Goal: Task Accomplishment & Management: Use online tool/utility

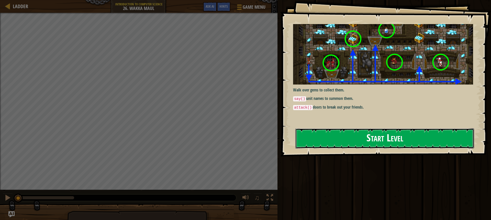
click at [393, 138] on button "Start Level" at bounding box center [385, 138] width 179 height 20
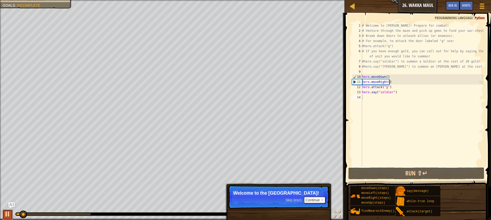
click at [4, 213] on button at bounding box center [8, 214] width 10 height 10
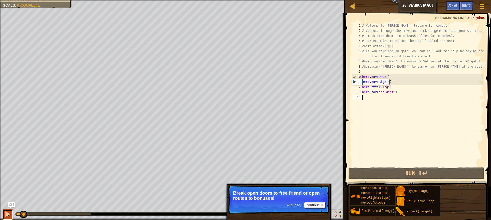
click at [5, 214] on div at bounding box center [7, 214] width 7 height 7
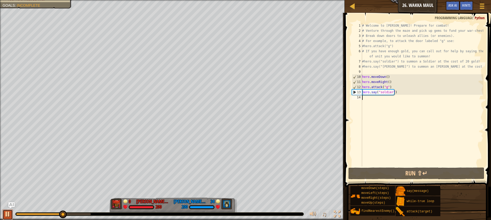
click at [5, 215] on div at bounding box center [7, 214] width 7 height 7
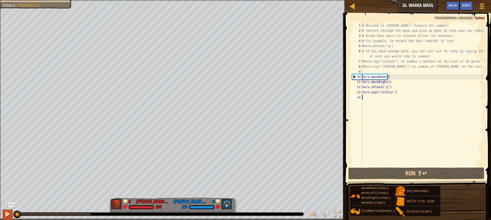
drag, startPoint x: 66, startPoint y: 213, endPoint x: 3, endPoint y: 215, distance: 62.5
click at [3, 215] on div "♫" at bounding box center [172, 212] width 345 height 15
type textarea "h"
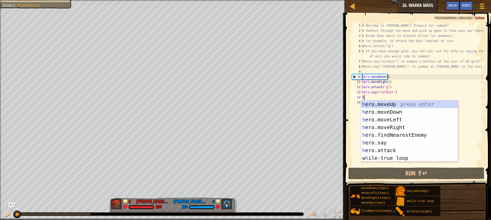
scroll to position [2, 0]
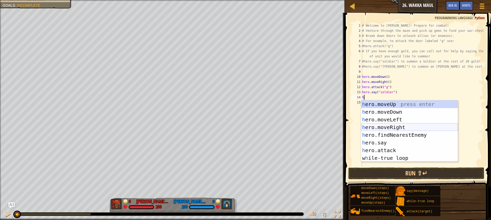
click at [404, 131] on div "h ero.moveUp press enter h ero.moveDown press enter h ero.moveLeft press enter …" at bounding box center [409, 138] width 97 height 77
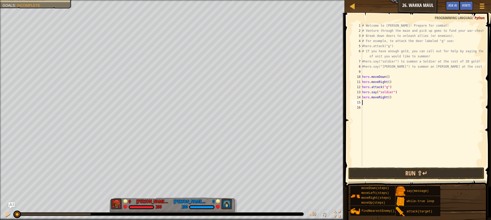
click at [387, 97] on div "# Welcome to Wakka Maul! Prepare for combat! # Venture through the maze and pic…" at bounding box center [422, 100] width 122 height 154
type textarea "hero.moveRight(4)"
click at [366, 104] on div "# Welcome to Wakka Maul! Prepare for combat! # Venture through the maze and pic…" at bounding box center [422, 100] width 122 height 154
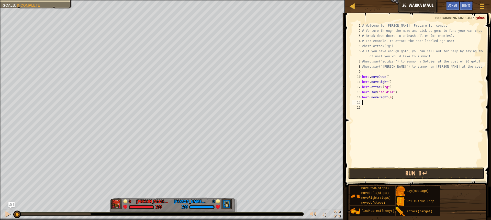
type textarea "h"
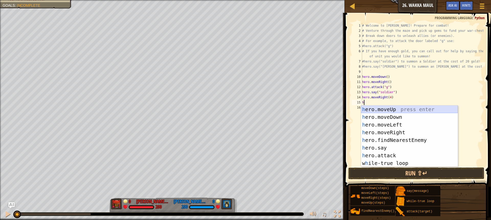
click at [389, 110] on div "h ero.moveUp press enter h ero.moveDown press enter h ero.moveLeft press enter …" at bounding box center [409, 143] width 97 height 77
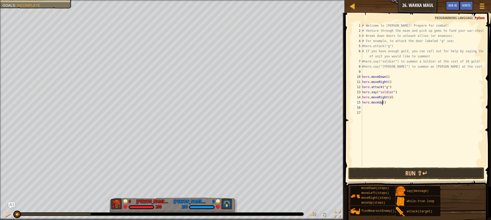
click at [383, 104] on div "# Welcome to Wakka Maul! Prepare for combat! # Venture through the maze and pic…" at bounding box center [422, 100] width 122 height 154
type textarea "hero.moveUp(1)"
click at [364, 109] on div "# Welcome to Wakka Maul! Prepare for combat! # Venture through the maze and pic…" at bounding box center [422, 100] width 122 height 154
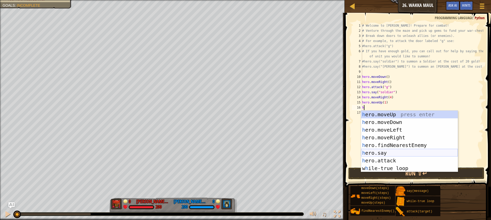
click at [386, 157] on div "h ero.moveUp press enter h ero.moveDown press enter h ero.moveLeft press enter …" at bounding box center [409, 149] width 97 height 77
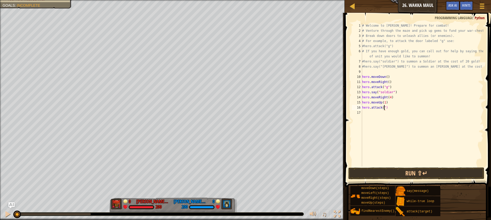
scroll to position [2, 2]
type textarea "hero.attack("h")"
click at [366, 111] on div "# Welcome to Wakka Maul! Prepare for combat! # Venture through the maze and pic…" at bounding box center [422, 100] width 122 height 154
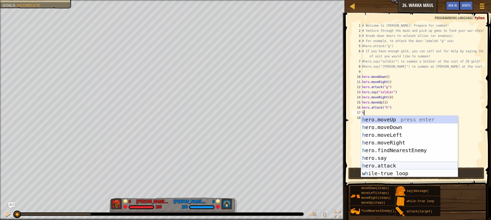
click at [391, 165] on div "h ero.moveUp press enter h ero.moveDown press enter h ero.moveLeft press enter …" at bounding box center [409, 154] width 97 height 77
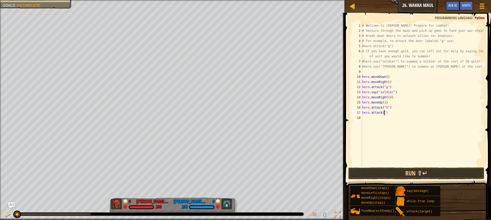
scroll to position [2, 2]
type textarea "hero.attack("i")"
click at [365, 118] on div "# Welcome to Wakka Maul! Prepare for combat! # Venture through the maze and pic…" at bounding box center [422, 100] width 122 height 154
type textarea "h"
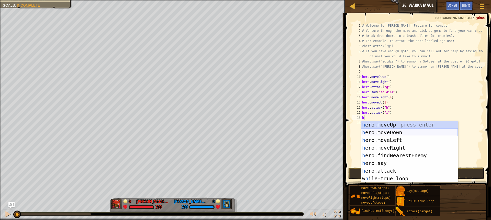
click at [388, 134] on div "h ero.moveUp press enter h ero.moveDown press enter h ero.moveLeft press enter …" at bounding box center [409, 159] width 97 height 77
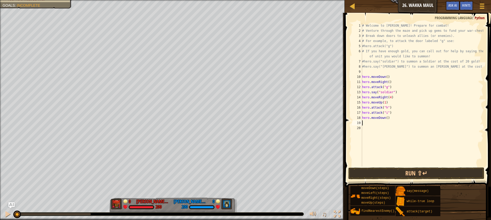
click at [386, 118] on div "# Welcome to Wakka Maul! Prepare for combat! # Venture through the maze and pic…" at bounding box center [422, 100] width 122 height 154
type textarea "hero.moveDown(1)"
click at [363, 122] on div "# Welcome to Wakka Maul! Prepare for combat! # Venture through the maze and pic…" at bounding box center [422, 100] width 122 height 154
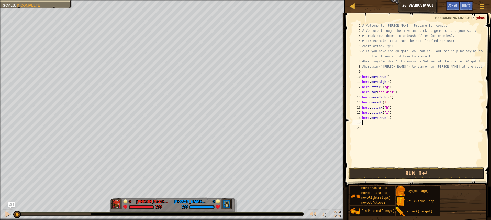
type textarea "h"
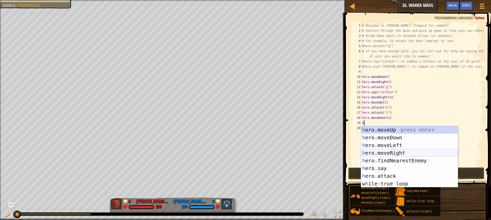
click at [394, 153] on div "h ero.moveUp press enter h ero.moveDown press enter h ero.moveLeft press enter …" at bounding box center [409, 164] width 97 height 77
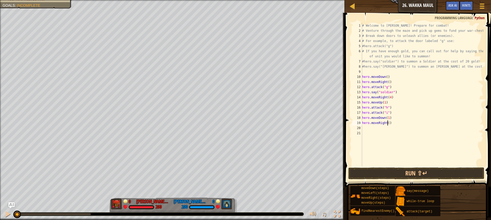
click at [387, 124] on div "# Welcome to Wakka Maul! Prepare for combat! # Venture through the maze and pic…" at bounding box center [422, 100] width 122 height 154
type textarea "hero.moveRight(2)"
click at [363, 127] on div "# Welcome to Wakka Maul! Prepare for combat! # Venture through the maze and pic…" at bounding box center [422, 100] width 122 height 154
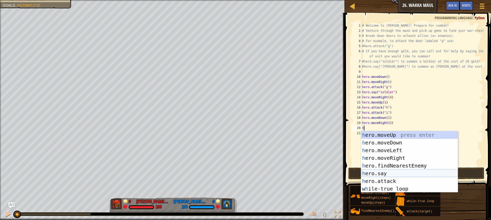
click at [390, 173] on div "h ero.moveUp press enter h ero.moveDown press enter h ero.moveLeft press enter …" at bounding box center [409, 169] width 97 height 77
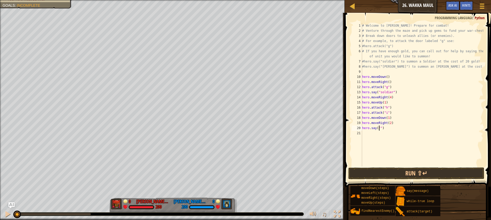
scroll to position [2, 2]
type textarea "hero.say("archer")"
click at [384, 134] on div "# Welcome to Wakka Maul! Prepare for combat! # Venture through the maze and pic…" at bounding box center [422, 100] width 122 height 154
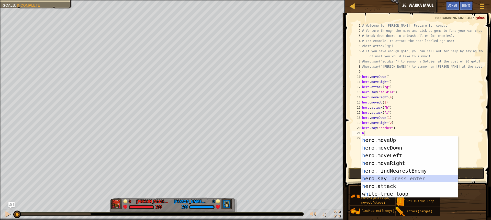
click at [390, 179] on div "h ero.moveUp press enter h ero.moveDown press enter h ero.moveLeft press enter …" at bounding box center [409, 174] width 97 height 77
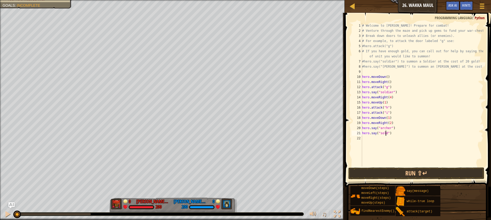
scroll to position [2, 2]
type textarea "hero.say("solder")"
click at [369, 138] on div "# Welcome to Wakka Maul! Prepare for combat! # Venture through the maze and pic…" at bounding box center [422, 100] width 122 height 154
click at [11, 213] on button at bounding box center [8, 214] width 10 height 10
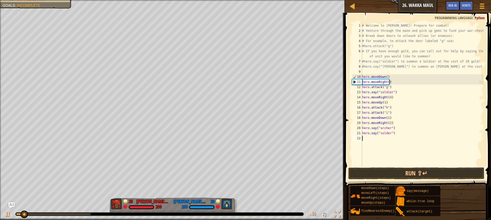
click at [385, 77] on div "# Welcome to Wakka Maul! Prepare for combat! # Venture through the maze and pic…" at bounding box center [422, 100] width 122 height 154
click at [386, 76] on div "# Welcome to Wakka Maul! Prepare for combat! # Venture through the maze and pic…" at bounding box center [422, 100] width 122 height 154
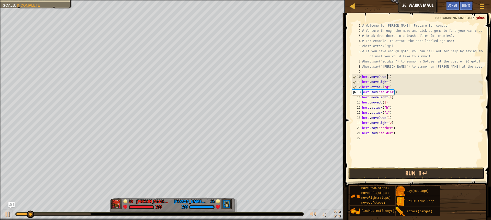
click at [388, 83] on div "# Welcome to Wakka Maul! Prepare for combat! # Venture through the maze and pic…" at bounding box center [422, 100] width 122 height 154
type textarea "hero.moveRight(1)"
click at [382, 161] on div "# Welcome to Wakka Maul! Prepare for combat! # Venture through the maze and pic…" at bounding box center [422, 100] width 122 height 154
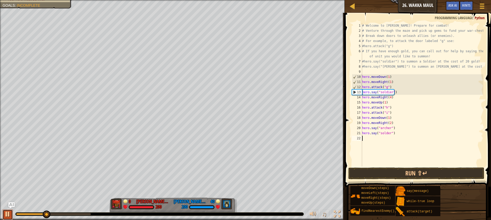
drag, startPoint x: 6, startPoint y: 212, endPoint x: 14, endPoint y: 208, distance: 8.2
click at [9, 211] on div at bounding box center [7, 214] width 7 height 7
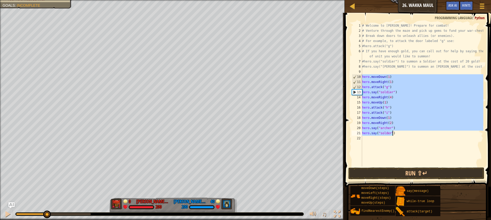
drag, startPoint x: 363, startPoint y: 77, endPoint x: 394, endPoint y: 134, distance: 65.3
click at [394, 134] on div "# Welcome to Wakka Maul! Prepare for combat! # Venture through the maze and pic…" at bounding box center [422, 100] width 122 height 154
type textarea "hero.say("archer") hero.say("solder")"
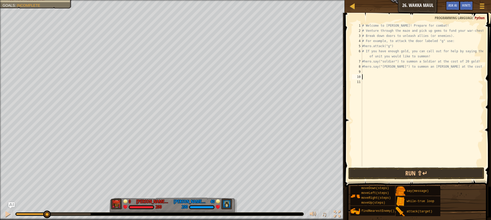
paste textarea "hero.say("solder")"
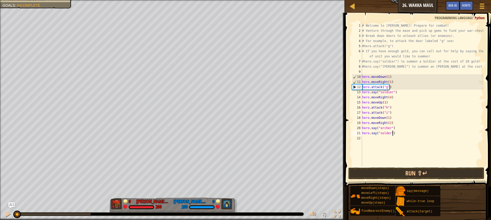
drag, startPoint x: 42, startPoint y: 212, endPoint x: 0, endPoint y: 222, distance: 43.8
click at [0, 0] on html "Ladder Introduction to Computer Science 26. Wakka Maul Game Menu Done Hints Ask…" at bounding box center [245, 0] width 491 height 0
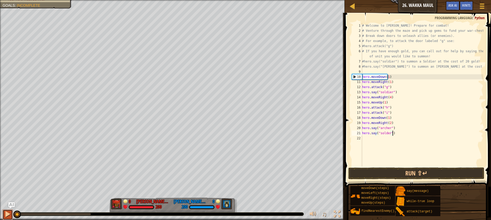
click at [4, 216] on button at bounding box center [8, 214] width 10 height 10
click at [8, 213] on div at bounding box center [7, 214] width 7 height 7
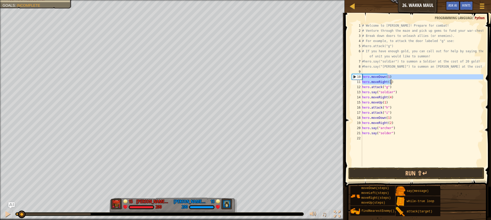
drag, startPoint x: 363, startPoint y: 78, endPoint x: 393, endPoint y: 80, distance: 30.5
click at [393, 80] on div "# Welcome to Wakka Maul! Prepare for combat! # Venture through the maze and pic…" at bounding box center [422, 100] width 122 height 154
type textarea "hero.moveDown(1) hero.moveRight(1)"
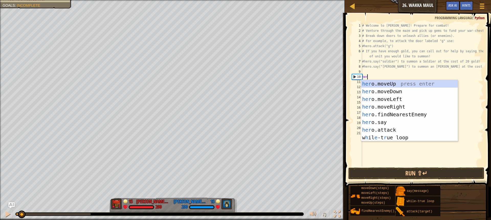
type textarea "hero"
click at [394, 91] on div "hero .moveUp press enter hero .moveDown press enter hero .moveLeft press enter …" at bounding box center [409, 118] width 97 height 77
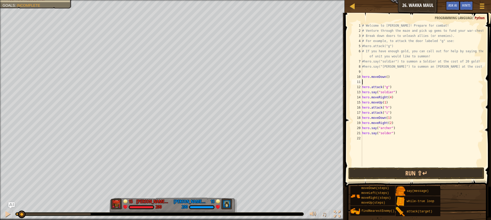
scroll to position [2, 0]
click at [386, 78] on div "# Welcome to Wakka Maul! Prepare for combat! # Venture through the maze and pic…" at bounding box center [422, 100] width 122 height 154
type textarea "hero.moveDown(12)"
click at [363, 81] on div "# Welcome to Wakka Maul! Prepare for combat! # Venture through the maze and pic…" at bounding box center [422, 100] width 122 height 154
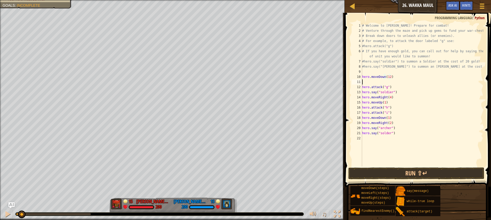
scroll to position [2, 0]
click at [390, 77] on div "# Welcome to Wakka Maul! Prepare for combat! # Venture through the maze and pic…" at bounding box center [422, 100] width 122 height 154
type textarea "hero.moveDown(1)"
click at [364, 82] on div "# Welcome to Wakka Maul! Prepare for combat! # Venture through the maze and pic…" at bounding box center [422, 100] width 122 height 154
type textarea "h"
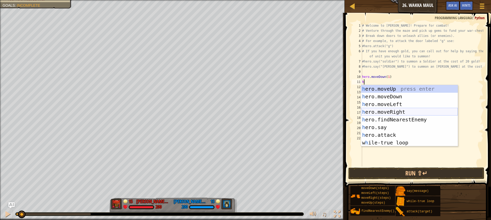
click at [386, 111] on div "h ero.moveUp press enter h ero.moveDown press enter h ero.moveLeft press enter …" at bounding box center [409, 123] width 97 height 77
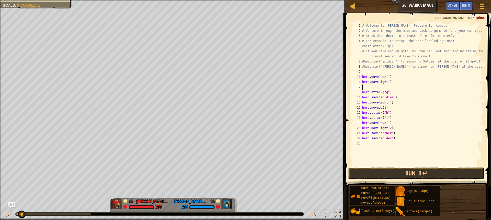
click at [387, 83] on div "# Welcome to Wakka Maul! Prepare for combat! # Venture through the maze and pic…" at bounding box center [422, 100] width 122 height 154
type textarea "hero.moveRight(1)"
click at [367, 89] on div "# Welcome to Wakka Maul! Prepare for combat! # Venture through the maze and pic…" at bounding box center [422, 100] width 122 height 154
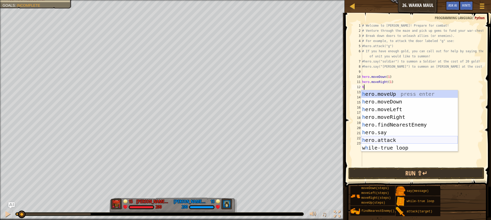
click at [385, 141] on div "h ero.moveUp press enter h ero.moveDown press enter h ero.moveLeft press enter …" at bounding box center [409, 128] width 97 height 77
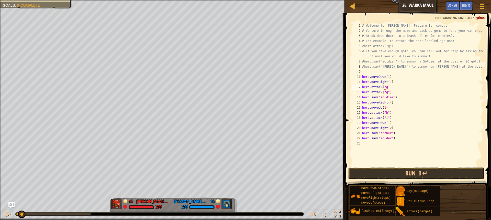
scroll to position [2, 2]
type textarea "hero.attack("g")"
drag, startPoint x: 363, startPoint y: 94, endPoint x: 390, endPoint y: 93, distance: 27.4
click at [390, 93] on div "# Welcome to Wakka Maul! Prepare for combat! # Venture through the maze and pic…" at bounding box center [422, 100] width 122 height 154
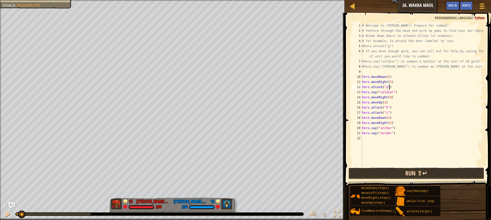
click at [399, 168] on button "Run ⇧↵" at bounding box center [417, 173] width 136 height 12
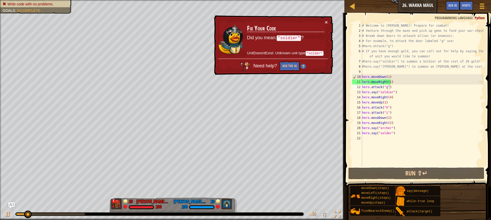
click at [326, 19] on div "× Fix Your Code Did you mean: "soldier" ? UnitDoesntExist: Unknown unit type "s…" at bounding box center [273, 45] width 120 height 60
click at [327, 21] on button "×" at bounding box center [326, 21] width 3 height 5
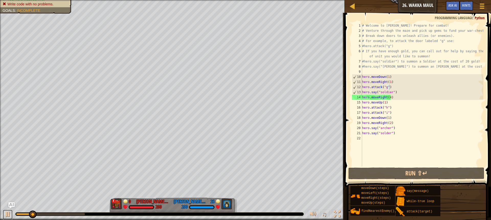
drag, startPoint x: 10, startPoint y: 215, endPoint x: 28, endPoint y: 215, distance: 18.2
click at [11, 215] on button at bounding box center [8, 214] width 10 height 10
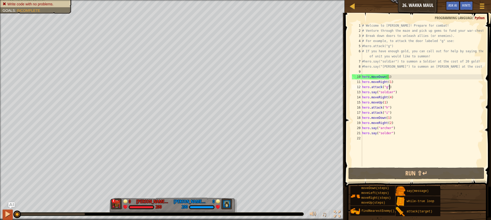
drag, startPoint x: 31, startPoint y: 215, endPoint x: 12, endPoint y: 215, distance: 19.2
click at [12, 215] on div "♫" at bounding box center [172, 212] width 345 height 15
click at [386, 134] on div "# Welcome to Wakka Maul! Prepare for combat! # Venture through the maze and pic…" at bounding box center [422, 100] width 122 height 154
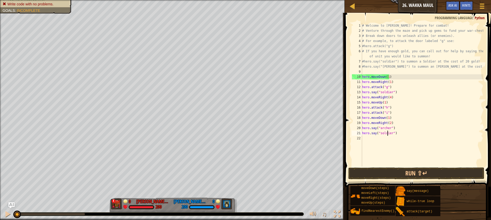
scroll to position [2, 2]
click at [398, 135] on div "# Welcome to Wakka Maul! Prepare for combat! # Venture through the maze and pic…" at bounding box center [422, 100] width 122 height 154
click at [394, 125] on div "# Welcome to Wakka Maul! Prepare for combat! # Venture through the maze and pic…" at bounding box center [422, 100] width 122 height 154
click at [393, 123] on div "# Welcome to Wakka Maul! Prepare for combat! # Venture through the maze and pic…" at bounding box center [422, 100] width 122 height 154
click at [392, 116] on div "# Welcome to Wakka Maul! Prepare for combat! # Venture through the maze and pic…" at bounding box center [422, 100] width 122 height 154
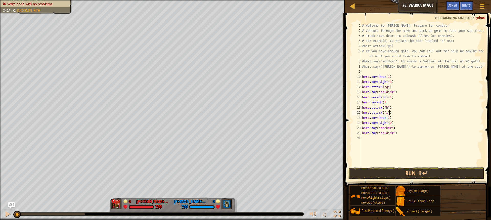
click at [392, 113] on div "# Welcome to Wakka Maul! Prepare for combat! # Venture through the maze and pic…" at bounding box center [422, 100] width 122 height 154
type textarea "hero.attack("i")"
click at [367, 139] on div "# Welcome to Wakka Maul! Prepare for combat! # Venture through the maze and pic…" at bounding box center [422, 100] width 122 height 154
type textarea "h"
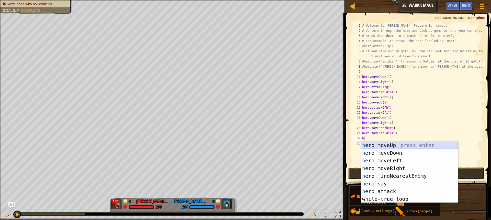
click at [393, 146] on div "h ero.moveUp press enter h ero.moveDown press enter h ero.moveLeft press enter …" at bounding box center [409, 179] width 97 height 77
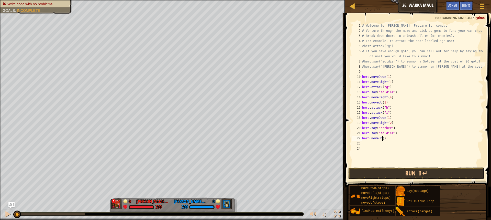
click at [382, 139] on div "# Welcome to Wakka Maul! Prepare for combat! # Venture through the maze and pic…" at bounding box center [422, 100] width 122 height 154
type textarea "hero.moveUp(1)"
click at [365, 145] on div "# Welcome to Wakka Maul! Prepare for combat! # Venture through the maze and pic…" at bounding box center [422, 100] width 122 height 154
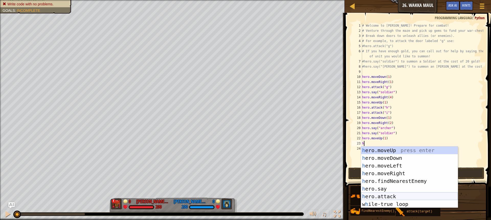
click at [384, 198] on div "h ero.moveUp press enter h ero.moveDown press enter h ero.moveLeft press enter …" at bounding box center [409, 184] width 97 height 77
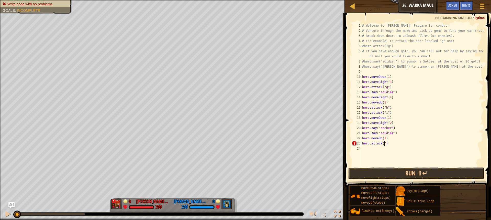
scroll to position [2, 2]
type textarea "hero.attack("j")"
click at [367, 148] on div "# Welcome to Wakka Maul! Prepare for combat! # Venture through the maze and pic…" at bounding box center [422, 100] width 122 height 154
type textarea "h"
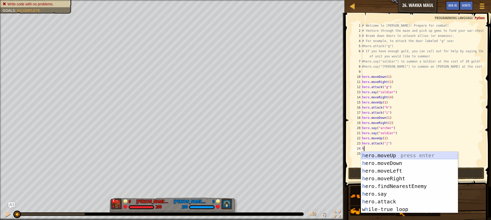
click at [388, 154] on div "h ero.moveUp press enter h ero.moveDown press enter h ero.moveLeft press enter …" at bounding box center [409, 189] width 97 height 77
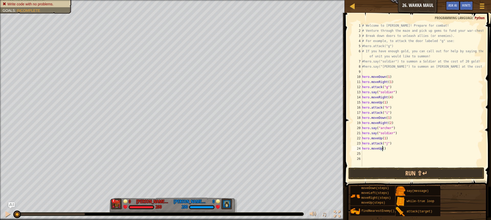
click at [383, 148] on div "# Welcome to Wakka Maul! Prepare for combat! # Venture through the maze and pic…" at bounding box center [422, 100] width 122 height 154
type textarea "hero.moveUp(1)"
click at [363, 153] on div "# Welcome to Wakka Maul! Prepare for combat! # Venture through the maze and pic…" at bounding box center [422, 100] width 122 height 154
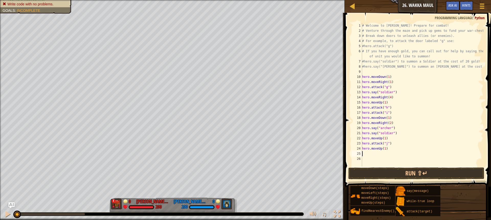
type textarea "h"
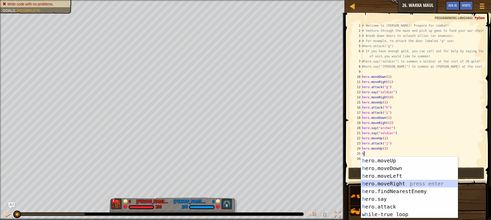
click at [396, 182] on div "h ero.moveUp press enter h ero.moveDown press enter h ero.moveLeft press enter …" at bounding box center [409, 195] width 97 height 77
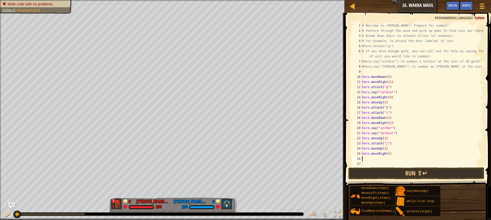
click at [388, 154] on div "# Welcome to Wakka Maul! Prepare for combat! # Venture through the maze and pic…" at bounding box center [422, 100] width 122 height 154
type textarea "hero.moveRight(4)"
click at [365, 160] on div "# Welcome to Wakka Maul! Prepare for combat! # Venture through the maze and pic…" at bounding box center [422, 100] width 122 height 154
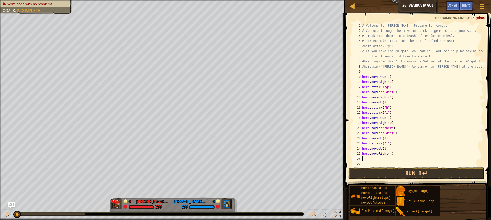
click at [389, 154] on div "# Welcome to Wakka Maul! Prepare for combat! # Venture through the maze and pic…" at bounding box center [422, 100] width 122 height 154
type textarea "hero.moveRight(2)"
click at [365, 159] on div "# Welcome to Wakka Maul! Prepare for combat! # Venture through the maze and pic…" at bounding box center [422, 100] width 122 height 154
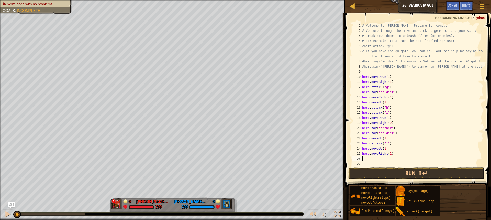
type textarea "h"
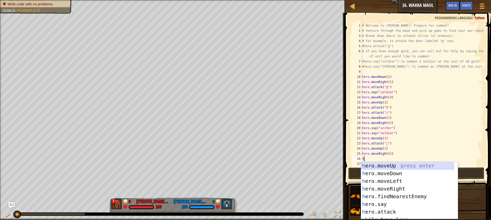
click at [385, 167] on div "h ero.moveUp press enter h ero.moveDown press enter h ero.moveLeft press enter …" at bounding box center [407, 198] width 93 height 73
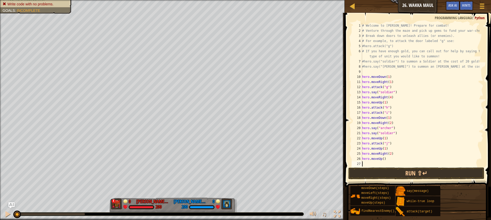
click at [383, 160] on div "# Welcome to Wakka Maul! Prepare for combat! # Venture through the maze and pic…" at bounding box center [420, 100] width 118 height 154
type textarea "hero.moveUp(2)"
click at [365, 164] on div "# Welcome to Wakka Maul! Prepare for combat! # Venture through the maze and pic…" at bounding box center [420, 100] width 118 height 154
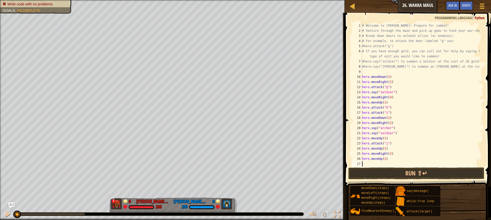
type textarea "h"
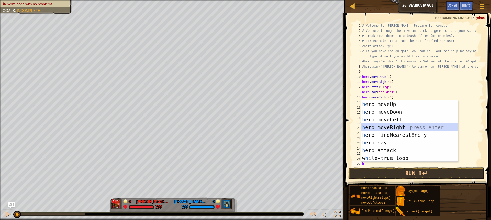
click at [395, 126] on div "h ero.moveUp press enter h ero.moveDown press enter h ero.moveLeft press enter …" at bounding box center [409, 138] width 97 height 77
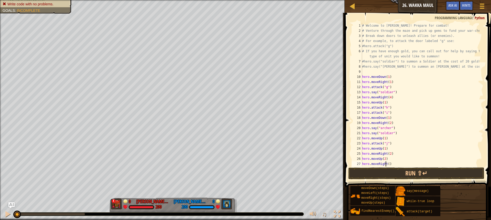
drag, startPoint x: 387, startPoint y: 164, endPoint x: 397, endPoint y: 157, distance: 12.9
click at [387, 164] on div "# Welcome to Wakka Maul! Prepare for combat! # Venture through the maze and pic…" at bounding box center [420, 100] width 118 height 154
click at [388, 164] on div "# Welcome to Wakka Maul! Prepare for combat! # Venture through the maze and pic…" at bounding box center [420, 94] width 118 height 143
type textarea "hero.moveRight(1)"
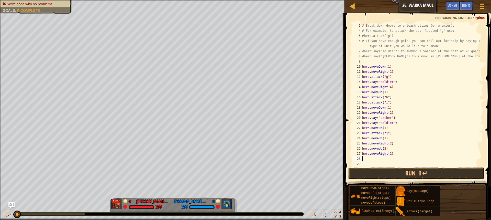
click at [366, 160] on div "# Break down doors to unleash allies (or enemies). # For example, to attack the…" at bounding box center [420, 100] width 118 height 154
type textarea "h"
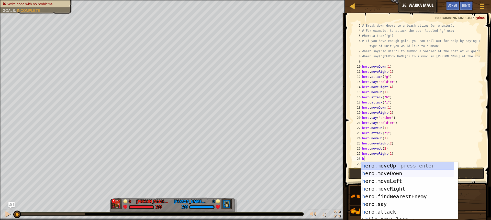
click at [387, 170] on div "h ero.moveUp press enter h ero.moveDown press enter h ero.moveLeft press enter …" at bounding box center [407, 198] width 93 height 73
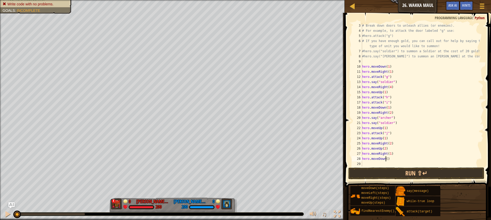
click at [386, 159] on div "# Break down doors to unleash allies (or enemies). # For example, to attack the…" at bounding box center [420, 100] width 118 height 154
type textarea "hero.moveDown(2)"
click at [364, 163] on div "# Break down doors to unleash allies (or enemies). # For example, to attack the…" at bounding box center [420, 100] width 118 height 154
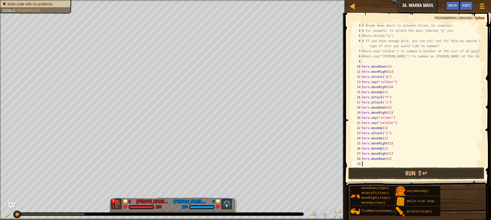
type textarea "h"
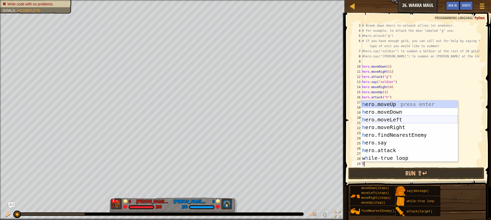
click at [390, 121] on div "h ero.moveUp press enter h ero.moveDown press enter h ero.moveLeft press enter …" at bounding box center [409, 138] width 97 height 77
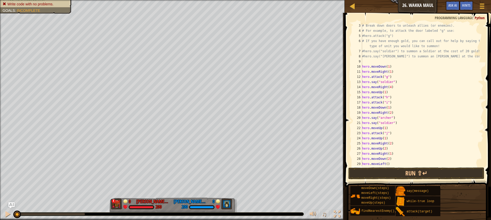
click at [385, 165] on div "# Break down doors to unleash allies (or enemies). # For example, to attack the…" at bounding box center [420, 100] width 118 height 154
click at [386, 165] on div "# Break down doors to unleash allies (or enemies). # For example, to attack the…" at bounding box center [420, 100] width 118 height 154
type textarea "hero.moveLeft(1)"
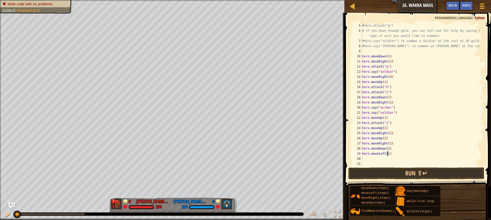
scroll to position [20, 0]
click at [366, 158] on div "#hero.attack("g") # If you have enough gold, you can call out for help by sayin…" at bounding box center [420, 100] width 118 height 154
type textarea "h"
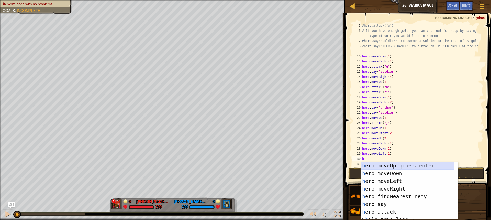
drag, startPoint x: 392, startPoint y: 167, endPoint x: 393, endPoint y: 161, distance: 6.4
click at [392, 165] on div "h ero.moveUp press enter h ero.moveDown press enter h ero.moveLeft press enter …" at bounding box center [407, 198] width 93 height 73
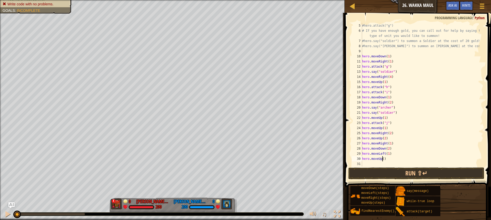
click at [382, 159] on div "#hero.attack("g") # If you have enough gold, you can call out for help by sayin…" at bounding box center [420, 100] width 118 height 154
type textarea "hero.moveUp(1)"
click at [365, 164] on div "#hero.attack("g") # If you have enough gold, you can call out for help by sayin…" at bounding box center [420, 100] width 118 height 154
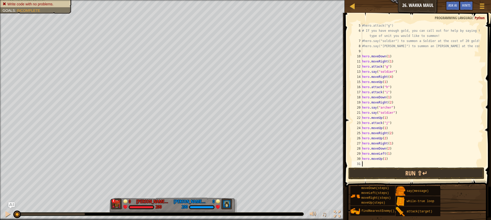
type textarea "h"
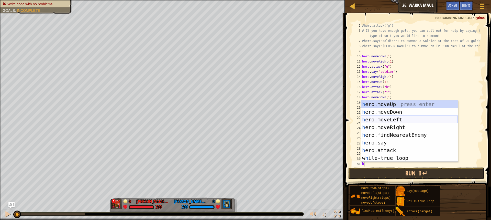
click at [385, 120] on div "h ero.moveUp press enter h ero.moveDown press enter h ero.moveLeft press enter …" at bounding box center [409, 138] width 97 height 77
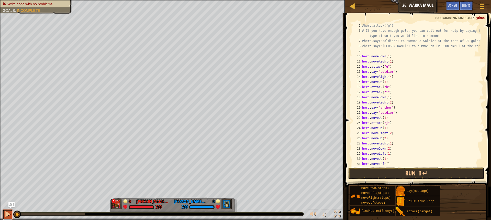
click at [8, 213] on div at bounding box center [7, 214] width 7 height 7
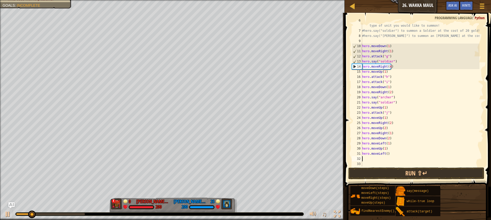
scroll to position [31, 0]
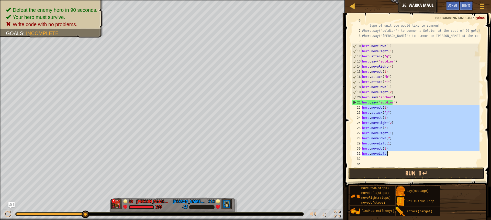
drag, startPoint x: 363, startPoint y: 109, endPoint x: 390, endPoint y: 155, distance: 53.5
click at [390, 155] on div "# If you have enough gold, you can call out for help by saying the type of unit…" at bounding box center [420, 97] width 118 height 159
type textarea "hero.moveUp(1) hero.moveLeft()"
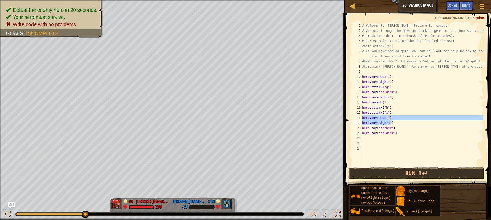
drag, startPoint x: 362, startPoint y: 118, endPoint x: 391, endPoint y: 121, distance: 29.1
click at [391, 121] on div "# Welcome to Wakka Maul! Prepare for combat! # Venture through the maze and pic…" at bounding box center [422, 100] width 122 height 154
type textarea "hero.moveDown(1) hero.moveRight(2)"
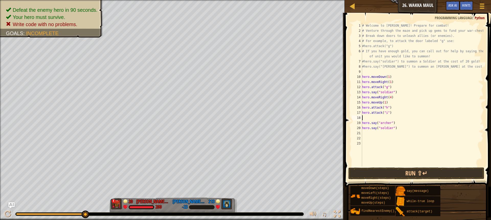
type textarea "hero.attack("i")"
click at [367, 129] on div "# Welcome to Wakka Maul! Prepare for combat! # Venture through the maze and pic…" at bounding box center [422, 100] width 122 height 154
type textarea "h"
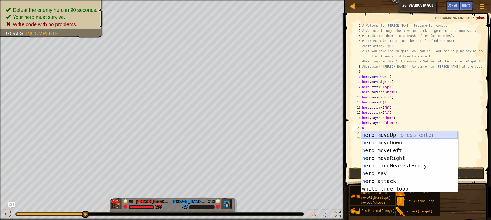
click at [391, 136] on div "h ero.moveUp press enter h ero.moveDown press enter h ero.moveLeft press enter …" at bounding box center [409, 169] width 97 height 77
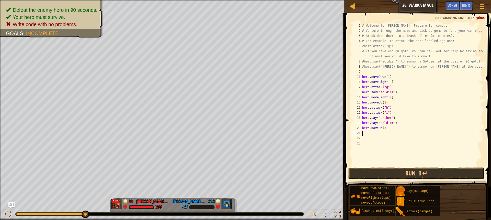
click at [382, 128] on div "# Welcome to Wakka Maul! Prepare for combat! # Venture through the maze and pic…" at bounding box center [422, 100] width 122 height 154
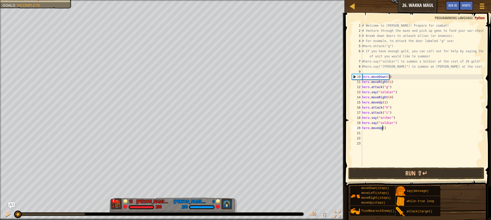
drag, startPoint x: 86, startPoint y: 215, endPoint x: 15, endPoint y: 217, distance: 71.2
click at [17, 0] on html "Ladder Introduction to Computer Science 26. Wakka Maul Game Menu Done Hints Ask…" at bounding box center [245, 0] width 491 height 0
type textarea "hero.moveUp(3)"
click at [364, 133] on div "# Welcome to Wakka Maul! Prepare for combat! # Venture through the maze and pic…" at bounding box center [422, 100] width 122 height 154
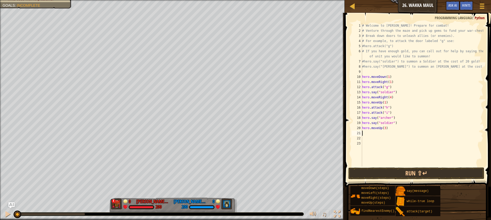
scroll to position [2, 0]
type textarea "h"
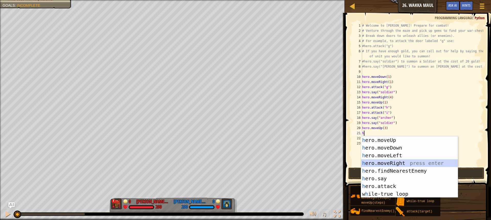
click at [402, 160] on div "h ero.moveUp press enter h ero.moveDown press enter h ero.moveLeft press enter …" at bounding box center [409, 174] width 97 height 77
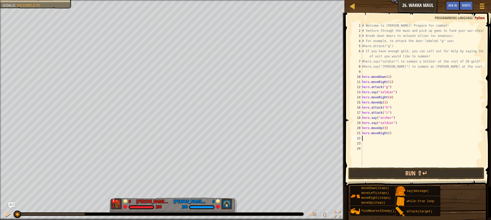
click at [387, 134] on div "# Welcome to Wakka Maul! Prepare for combat! # Venture through the maze and pic…" at bounding box center [422, 100] width 122 height 154
type textarea "hero.moveRight(2)"
click at [367, 139] on div "# Welcome to Wakka Maul! Prepare for combat! # Venture through the maze and pic…" at bounding box center [422, 100] width 122 height 154
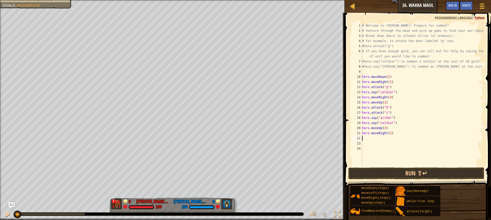
type textarea "h"
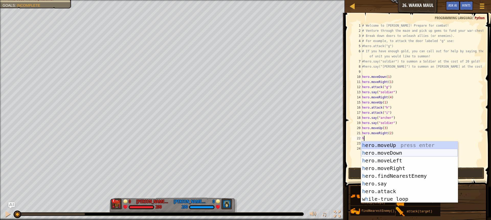
click at [392, 153] on div "h ero.moveUp press enter h ero.moveDown press enter h ero.moveLeft press enter …" at bounding box center [409, 179] width 97 height 77
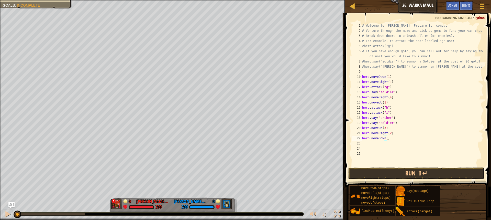
click at [385, 139] on div "# Welcome to Wakka Maul! Prepare for combat! # Venture through the maze and pic…" at bounding box center [422, 100] width 122 height 154
type textarea "hero.moveDown(2)"
click at [363, 143] on div "# Welcome to Wakka Maul! Prepare for combat! # Venture through the maze and pic…" at bounding box center [422, 100] width 122 height 154
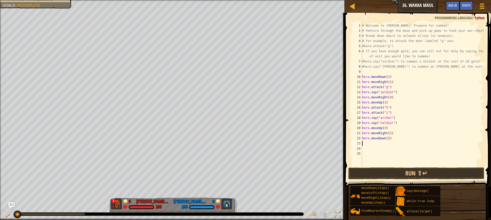
type textarea "h"
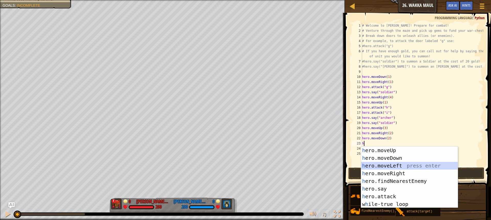
click at [400, 165] on div "h ero.moveUp press enter h ero.moveDown press enter h ero.moveLeft press enter …" at bounding box center [409, 184] width 97 height 77
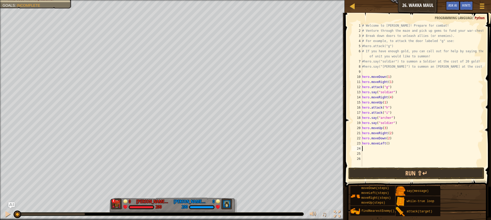
click at [386, 145] on div "# Welcome to Wakka Maul! Prepare for combat! # Venture through the maze and pic…" at bounding box center [422, 100] width 122 height 154
type textarea "hero.moveLeft(1)"
click at [365, 149] on div "# Welcome to Wakka Maul! Prepare for combat! # Venture through the maze and pic…" at bounding box center [422, 100] width 122 height 154
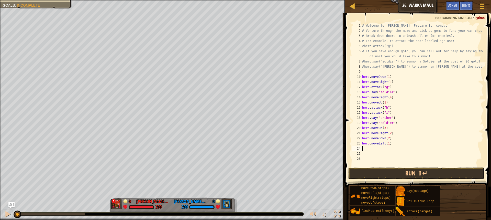
type textarea "h"
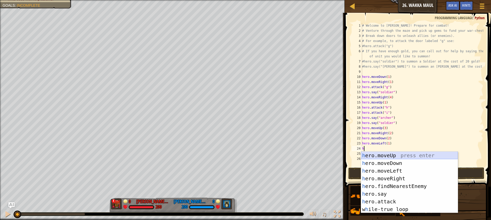
click at [395, 154] on div "h ero.moveUp press enter h ero.moveDown press enter h ero.moveLeft press enter …" at bounding box center [409, 189] width 97 height 77
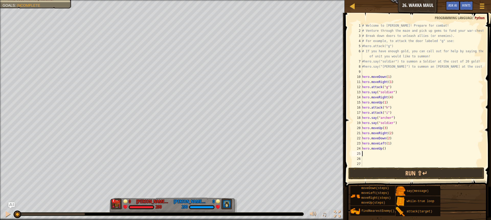
click at [383, 150] on div "# Welcome to Wakka Maul! Prepare for combat! # Venture through the maze and pic…" at bounding box center [422, 100] width 122 height 154
type textarea "hero.moveUp(2)"
click at [366, 154] on div "# Welcome to Wakka Maul! Prepare for combat! # Venture through the maze and pic…" at bounding box center [422, 100] width 122 height 154
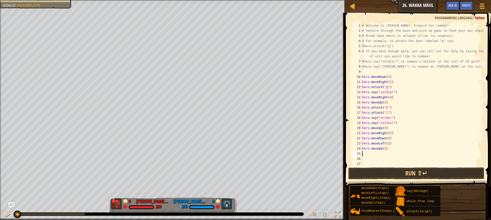
type textarea "h"
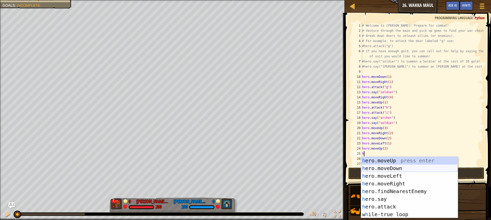
click at [381, 168] on div "h ero.moveUp press enter h ero.moveDown press enter h ero.moveLeft press enter …" at bounding box center [409, 195] width 97 height 77
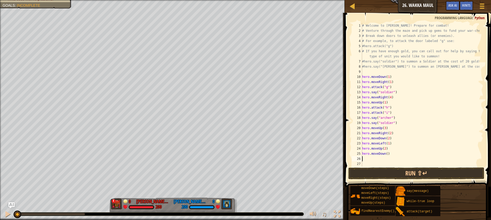
scroll to position [0, 0]
click at [385, 154] on div "# Welcome to Wakka Maul! Prepare for combat! # Venture through the maze and pic…" at bounding box center [420, 100] width 118 height 154
type textarea "hero.moveDown(1)"
click at [361, 161] on div "26" at bounding box center [357, 158] width 10 height 5
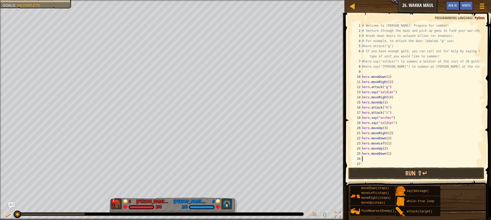
scroll to position [2, 0]
type textarea "h"
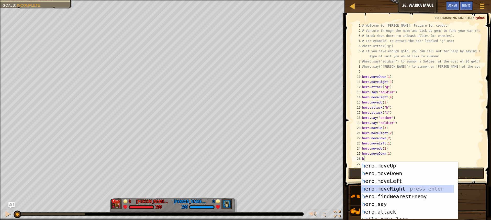
click at [389, 187] on div "h ero.moveUp press enter h ero.moveDown press enter h ero.moveLeft press enter …" at bounding box center [407, 198] width 93 height 73
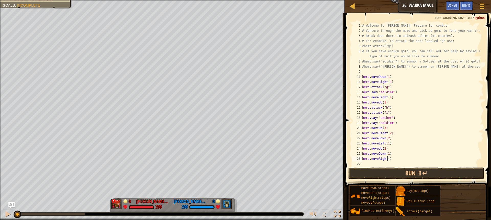
click at [388, 158] on div "# Welcome to Wakka Maul! Prepare for combat! # Venture through the maze and pic…" at bounding box center [420, 100] width 118 height 154
type textarea "hero.moveRight(1)"
click at [366, 163] on div "# Welcome to Wakka Maul! Prepare for combat! # Venture through the maze and pic…" at bounding box center [420, 100] width 118 height 154
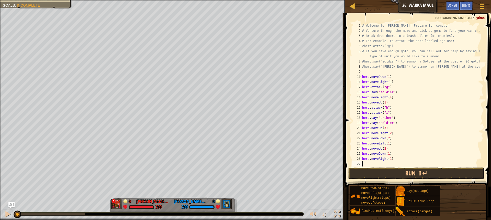
type textarea "h"
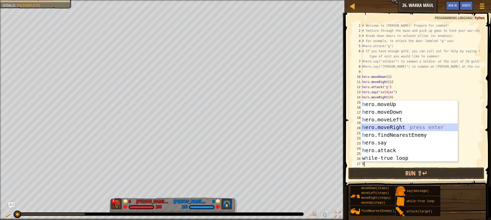
click at [391, 126] on div "h ero.moveUp press enter h ero.moveDown press enter h ero.moveLeft press enter …" at bounding box center [409, 138] width 97 height 77
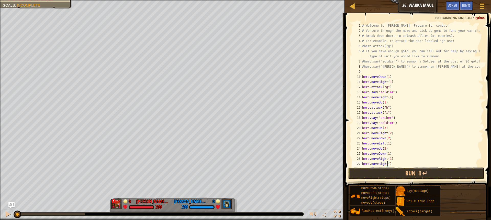
click at [388, 163] on div "# Welcome to Wakka Maul! Prepare for combat! # Venture through the maze and pic…" at bounding box center [420, 100] width 118 height 154
type textarea "hero.moveRight(2)"
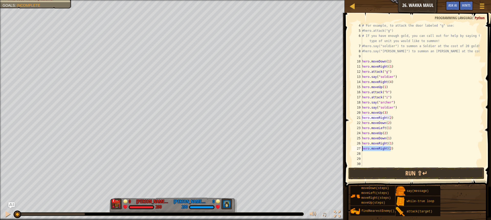
drag, startPoint x: 392, startPoint y: 163, endPoint x: 362, endPoint y: 150, distance: 32.1
click at [362, 150] on div "# For example, to attack the door labeled "g" use: #hero.attack("g") # If you h…" at bounding box center [420, 100] width 118 height 154
type textarea "h"
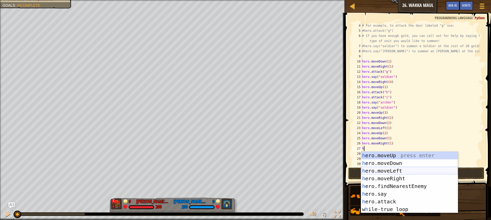
click at [384, 169] on div "h ero.moveUp press enter h ero.moveDown press enter h ero.moveLeft press enter …" at bounding box center [409, 189] width 97 height 77
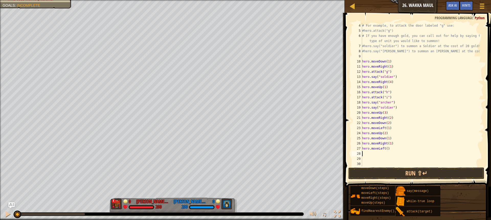
click at [386, 150] on div "# For example, to attack the door labeled "g" use: #hero.attack("g") # If you h…" at bounding box center [420, 100] width 118 height 154
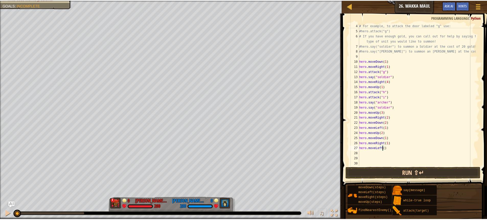
scroll to position [2, 2]
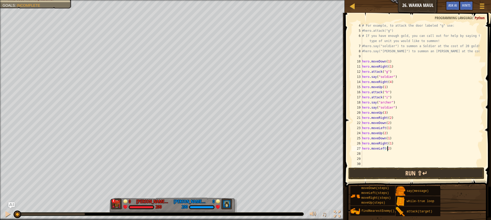
type textarea "hero.moveLeft(2)"
click at [421, 168] on button "Run ⇧↵" at bounding box center [417, 173] width 136 height 12
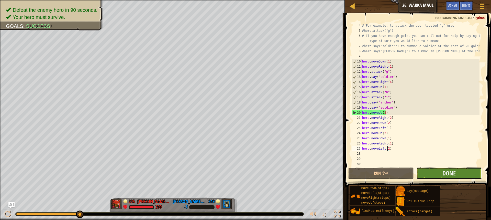
click at [432, 174] on button "Done" at bounding box center [450, 173] width 66 height 12
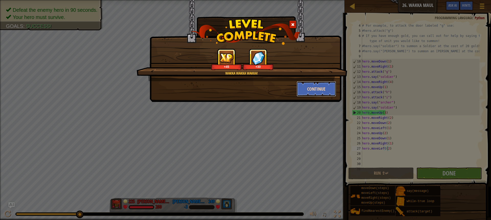
click at [313, 91] on button "Continue" at bounding box center [317, 88] width 40 height 15
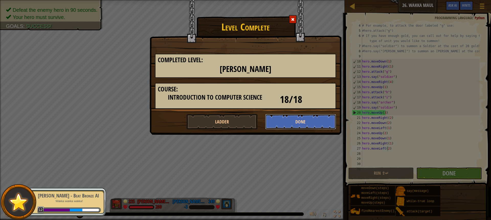
click at [298, 122] on button "Done" at bounding box center [300, 121] width 71 height 15
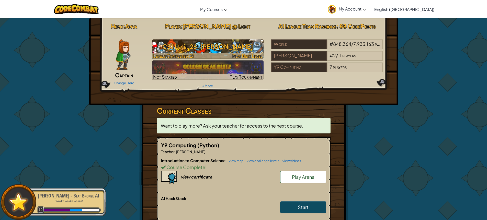
click at [203, 44] on h3 "CS1 Level 26: Wakka Maul" at bounding box center [208, 47] width 112 height 12
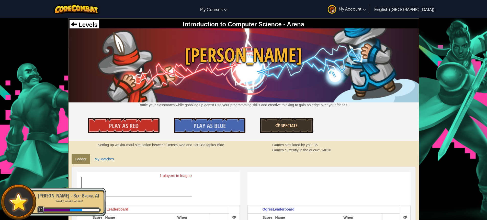
click at [302, 118] on div "Levels Introduction to Computer Science - Arena Wakka Maul Battle your classmat…" at bounding box center [244, 79] width 351 height 123
click at [300, 121] on link "Spectate" at bounding box center [287, 125] width 54 height 15
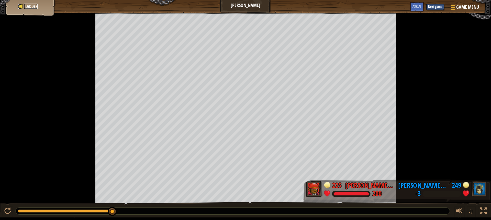
click at [31, 4] on span "Ladder" at bounding box center [31, 7] width 12 height 6
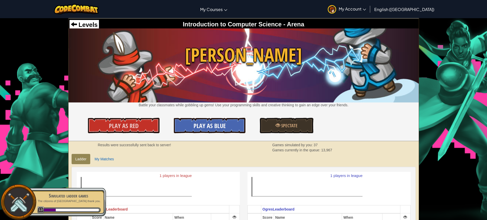
click at [193, 124] on link "Play As Blue" at bounding box center [210, 125] width 72 height 15
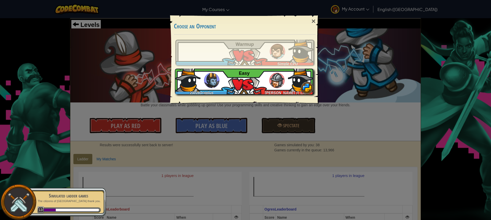
click at [266, 91] on div "[PERSON_NAME] @ Light" at bounding box center [286, 91] width 56 height 5
